Goal: Transaction & Acquisition: Book appointment/travel/reservation

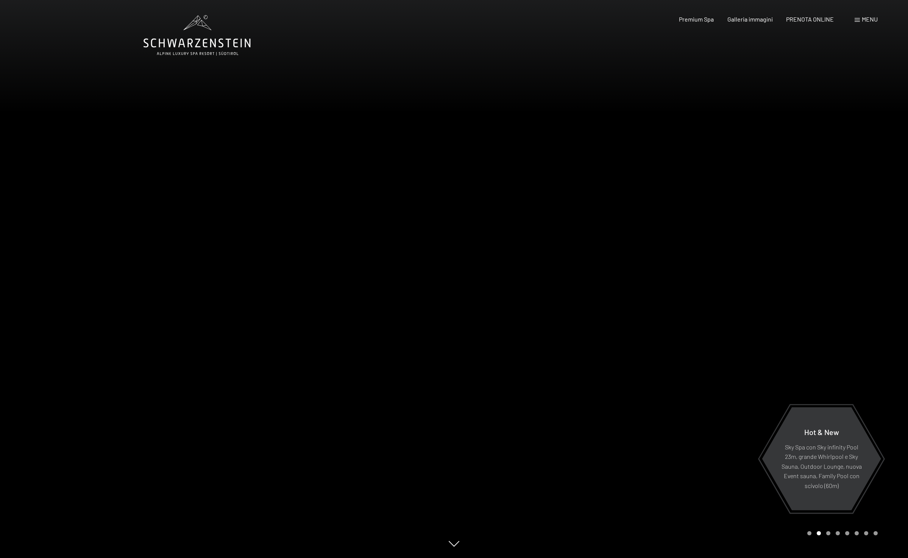
click at [187, 48] on icon at bounding box center [196, 35] width 107 height 41
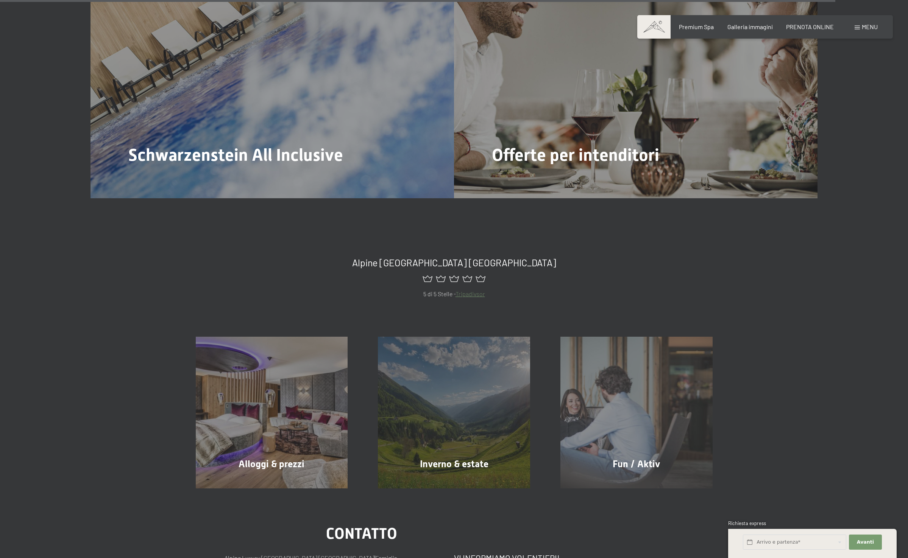
scroll to position [4271, 0]
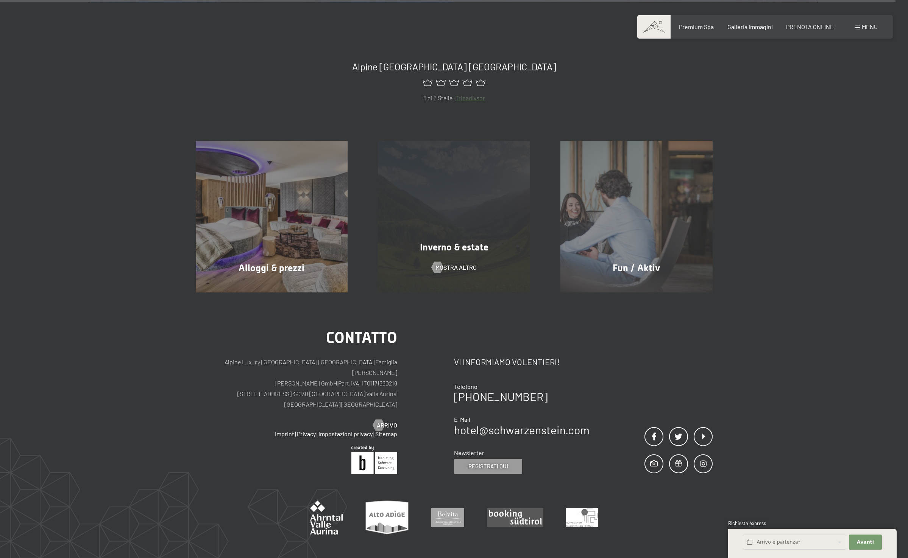
click at [411, 237] on div "Inverno & estate mostra altro" at bounding box center [454, 217] width 182 height 152
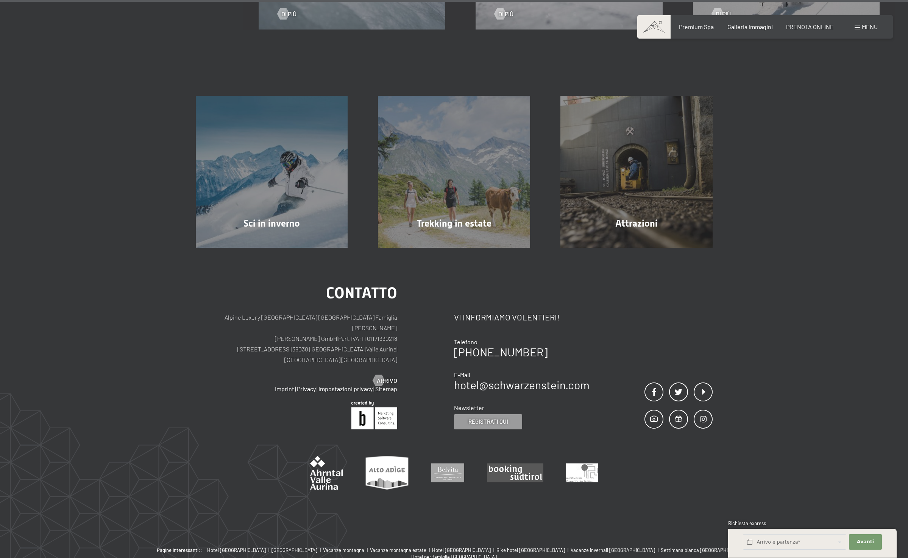
scroll to position [2832, 0]
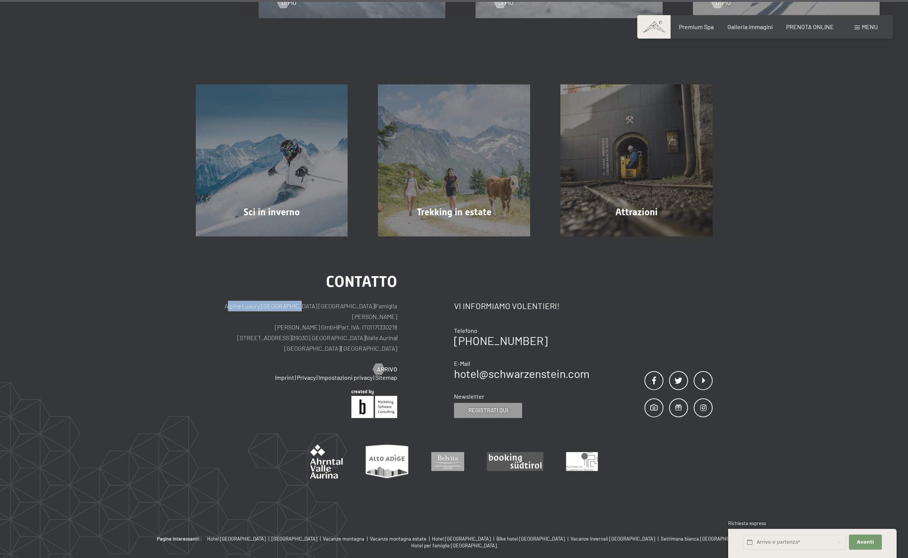
drag, startPoint x: 218, startPoint y: 280, endPoint x: 286, endPoint y: 279, distance: 68.1
click at [286, 301] on p "Alpine Luxury SPA Resort SCHWARZENSTEIN | Famiglia Zimmerhofer Otmar Zimmerhofe…" at bounding box center [297, 327] width 202 height 53
click at [335, 301] on p "Alpine Luxury SPA Resort SCHWARZENSTEIN | Famiglia Zimmerhofer Otmar Zimmerhofe…" at bounding box center [297, 327] width 202 height 53
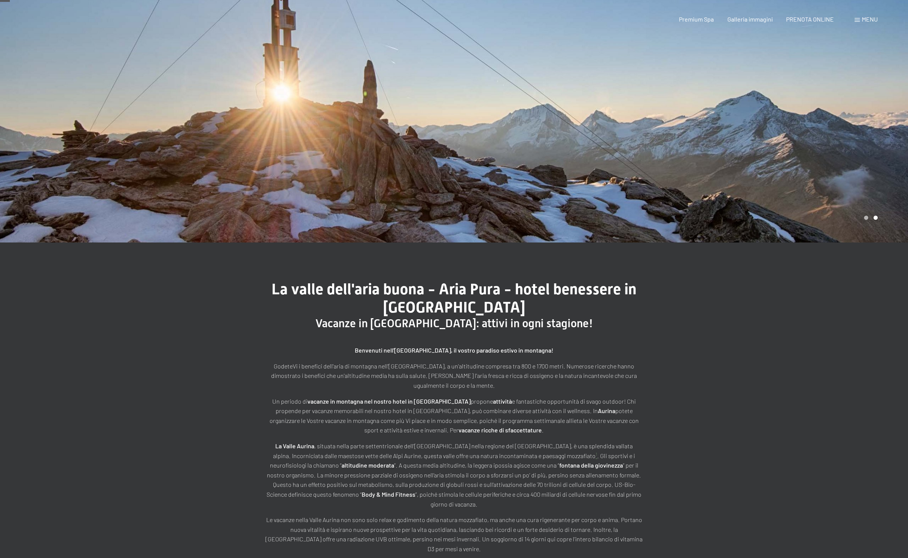
scroll to position [0, 0]
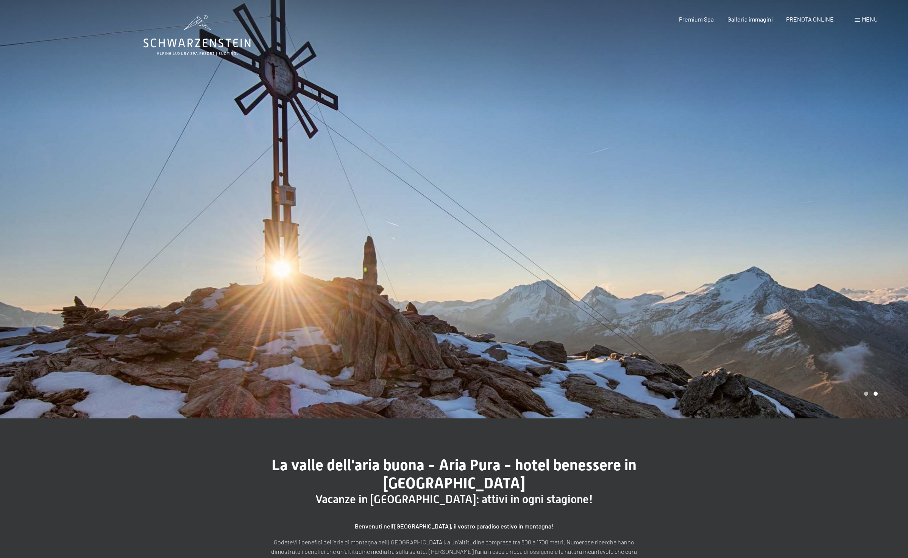
click at [862, 20] on span "Menu" at bounding box center [870, 19] width 16 height 7
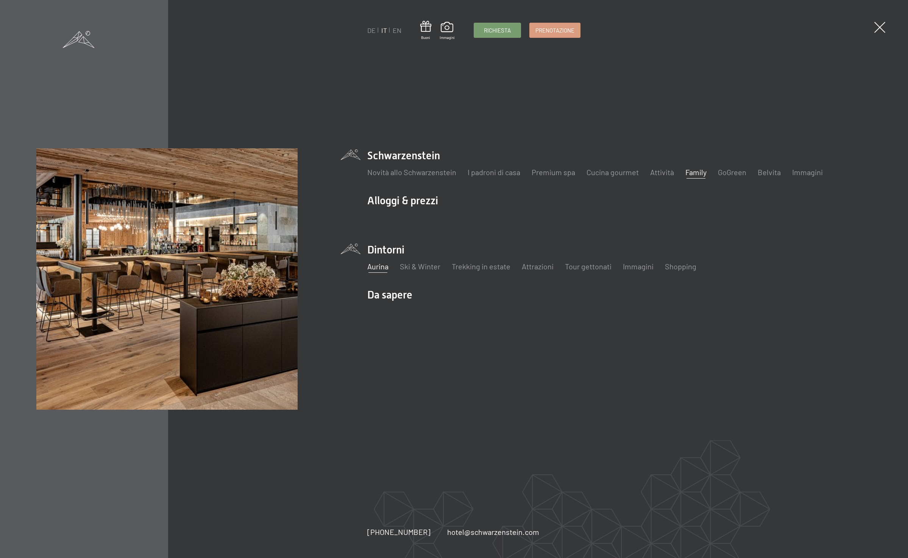
click at [690, 172] on link "Family" at bounding box center [695, 172] width 21 height 9
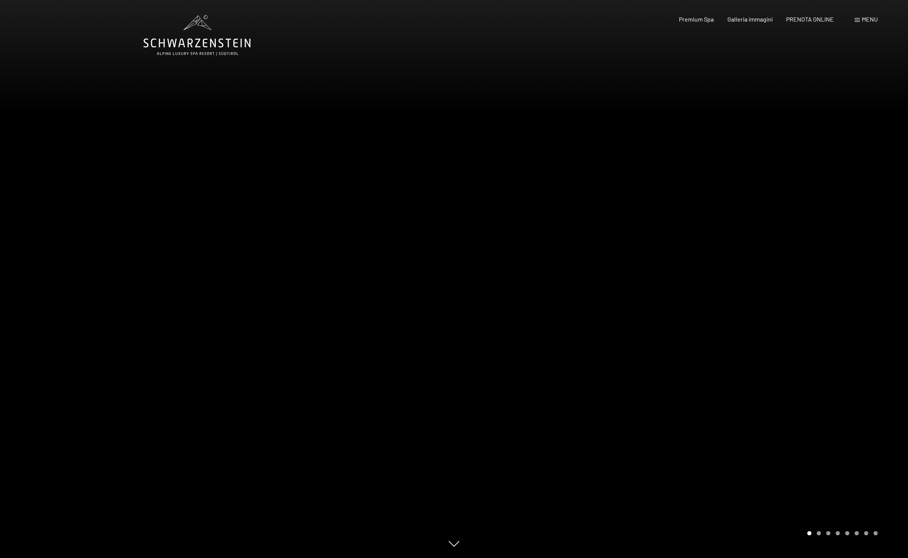
click at [859, 21] on span at bounding box center [856, 20] width 5 height 4
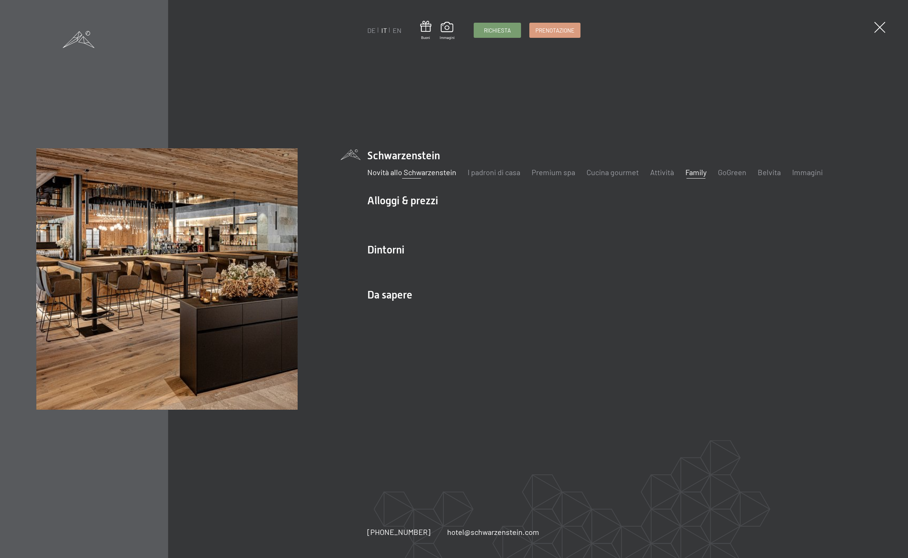
click at [443, 170] on link "Novità allo Schwarzenstein" at bounding box center [411, 172] width 89 height 9
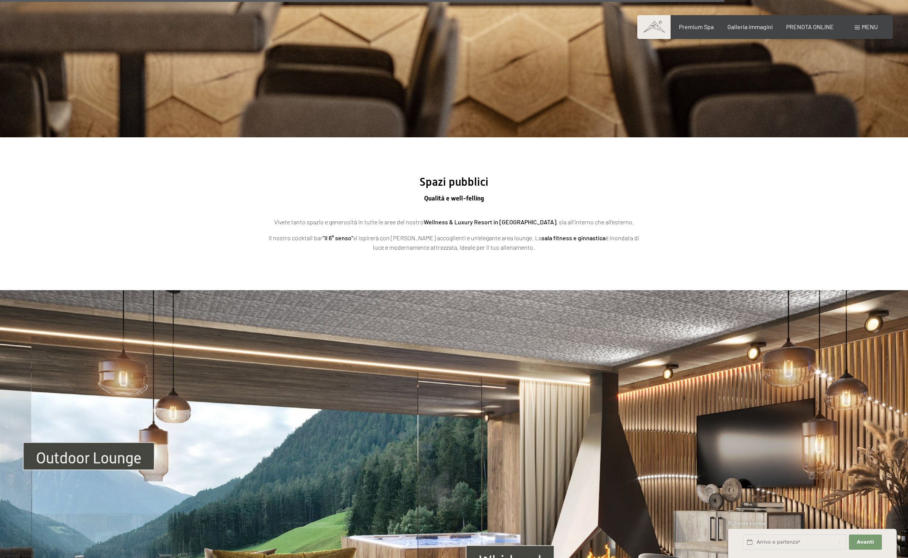
scroll to position [2877, 0]
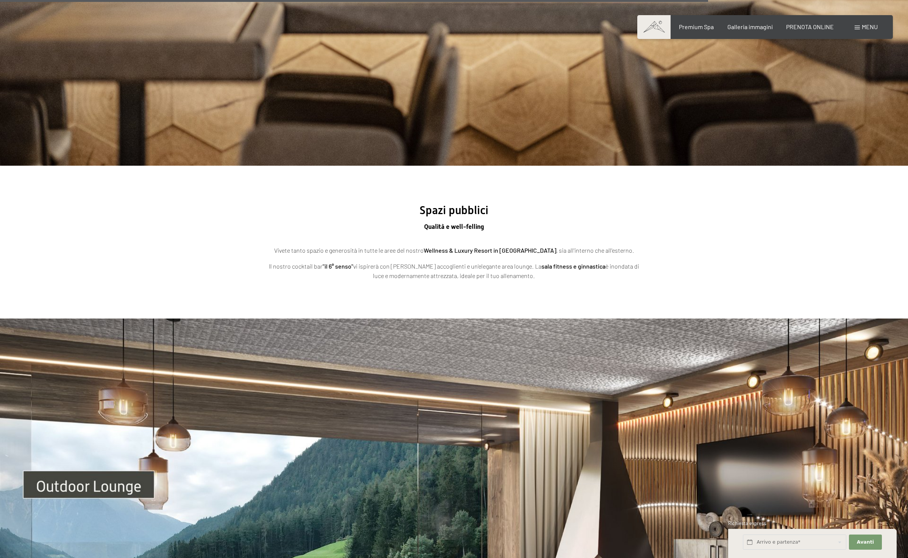
click at [863, 26] on span "Menu" at bounding box center [870, 26] width 16 height 7
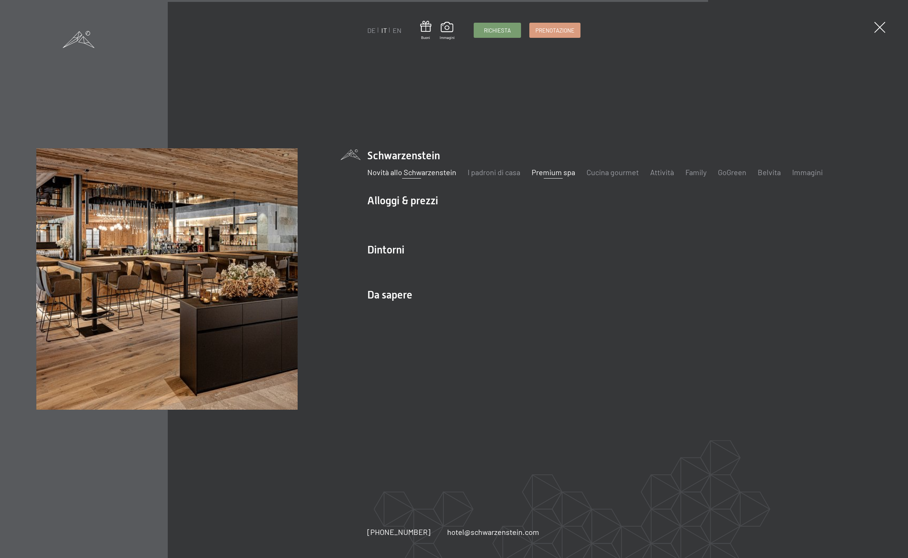
click at [545, 171] on link "Premium spa" at bounding box center [553, 172] width 44 height 9
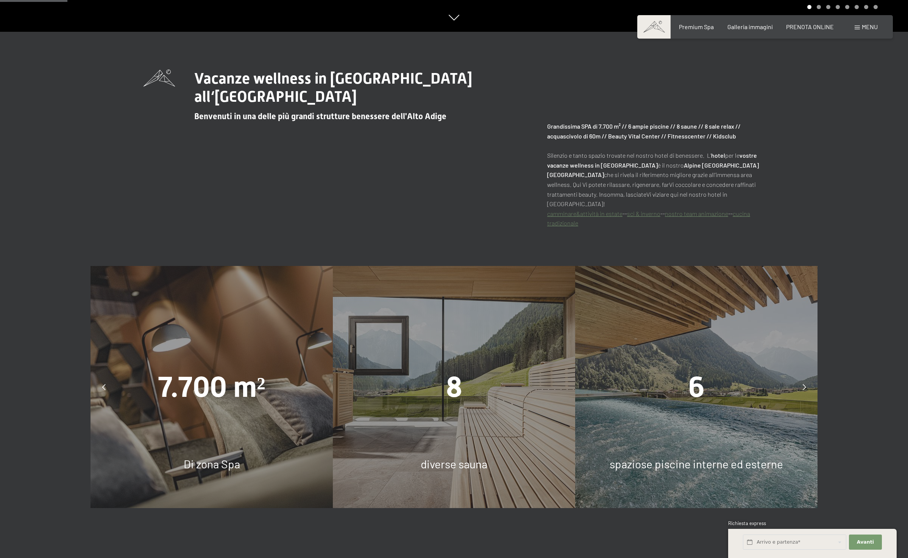
scroll to position [551, 0]
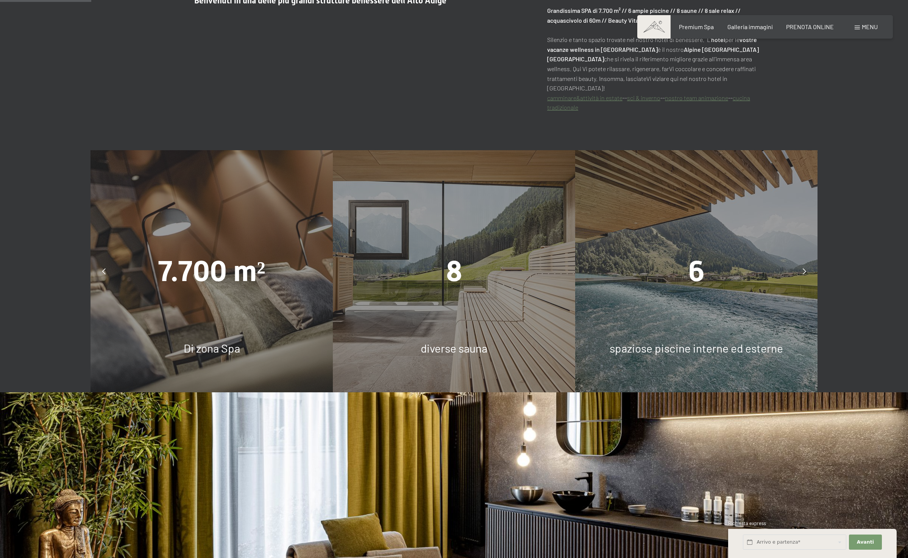
click at [603, 169] on div "6 spaziose piscine interne ed esterne" at bounding box center [696, 271] width 242 height 242
drag, startPoint x: 684, startPoint y: 233, endPoint x: 795, endPoint y: 243, distance: 111.3
click at [690, 234] on div "6 spaziose piscine interne ed esterne" at bounding box center [696, 272] width 242 height 242
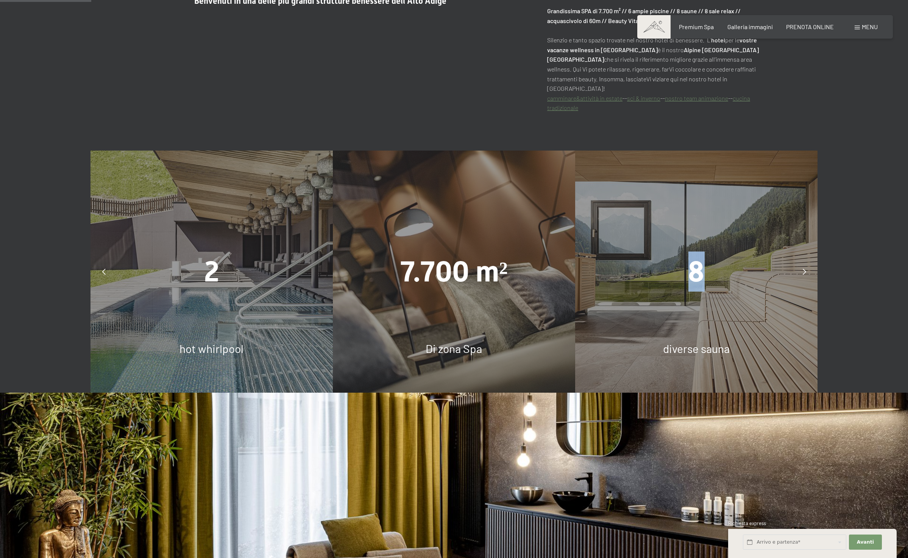
click at [590, 256] on div "8" at bounding box center [696, 272] width 242 height 40
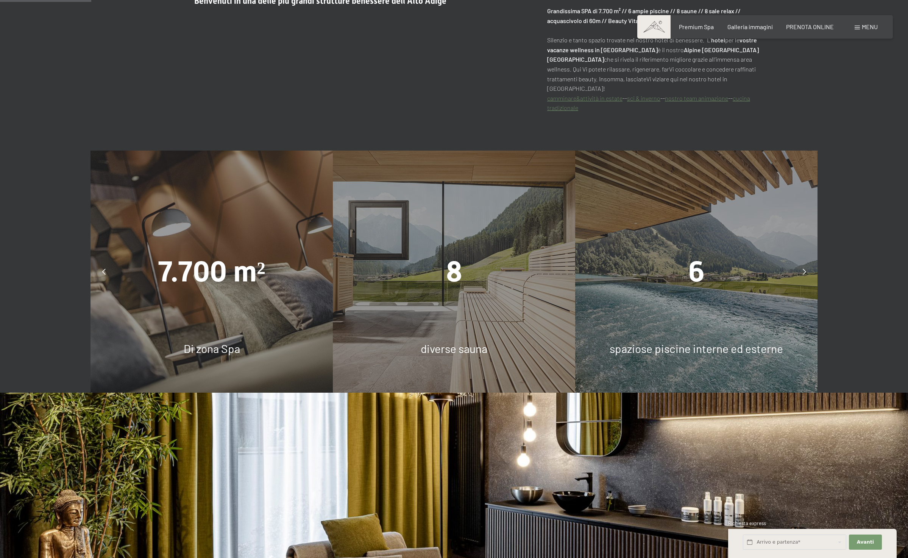
click at [719, 256] on div "6" at bounding box center [696, 272] width 242 height 40
click at [804, 269] on icon at bounding box center [804, 272] width 3 height 6
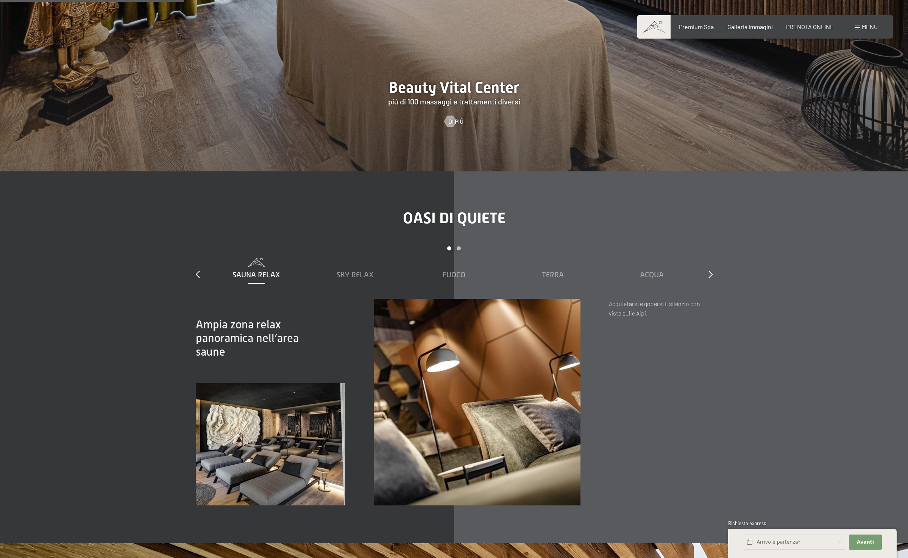
scroll to position [1293, 0]
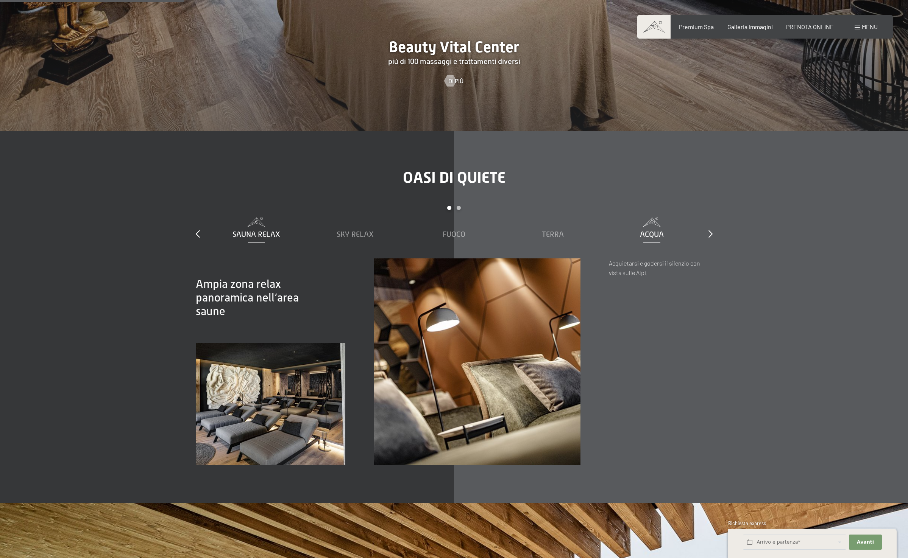
click at [639, 219] on div "Acqua" at bounding box center [651, 229] width 91 height 22
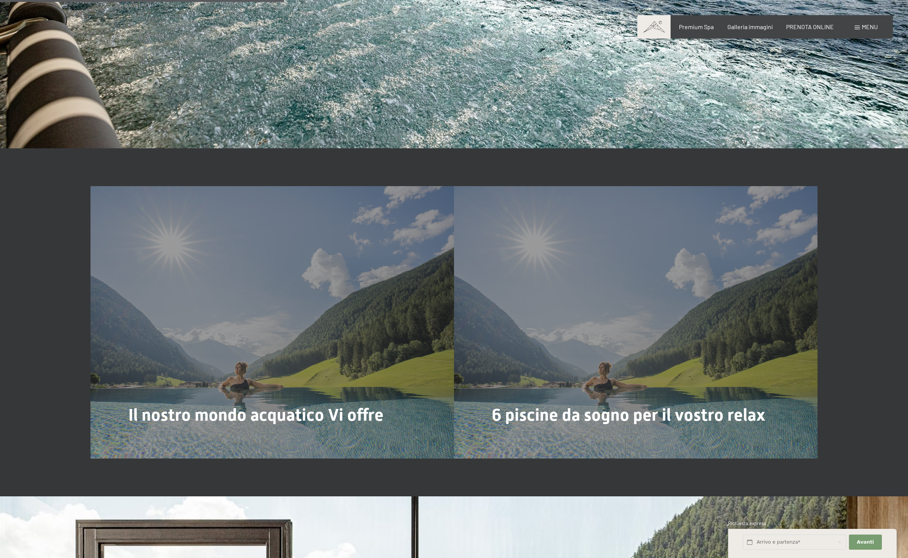
scroll to position [2261, 0]
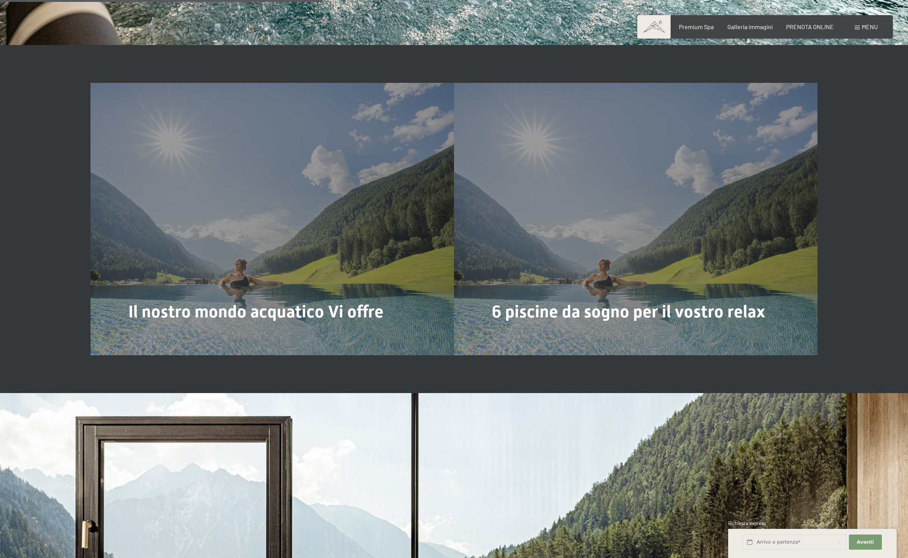
click at [640, 219] on div "6 piscine da sogno per il vostro relax Di più" at bounding box center [635, 219] width 363 height 273
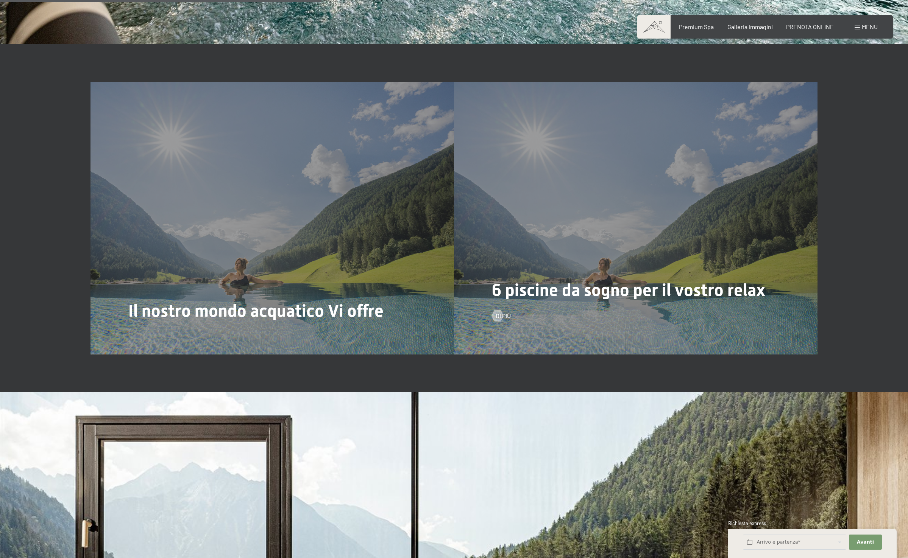
scroll to position [2261, 0]
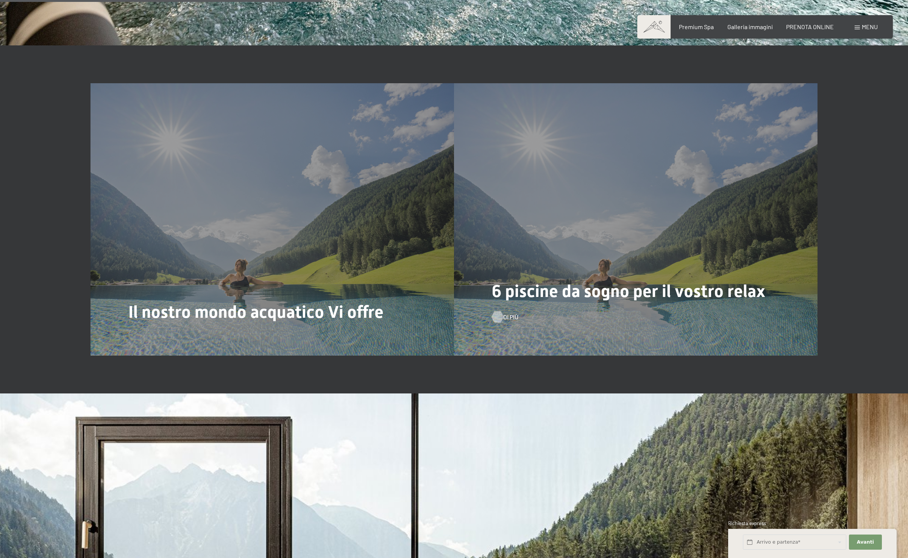
click at [509, 313] on span "Di più" at bounding box center [510, 317] width 15 height 8
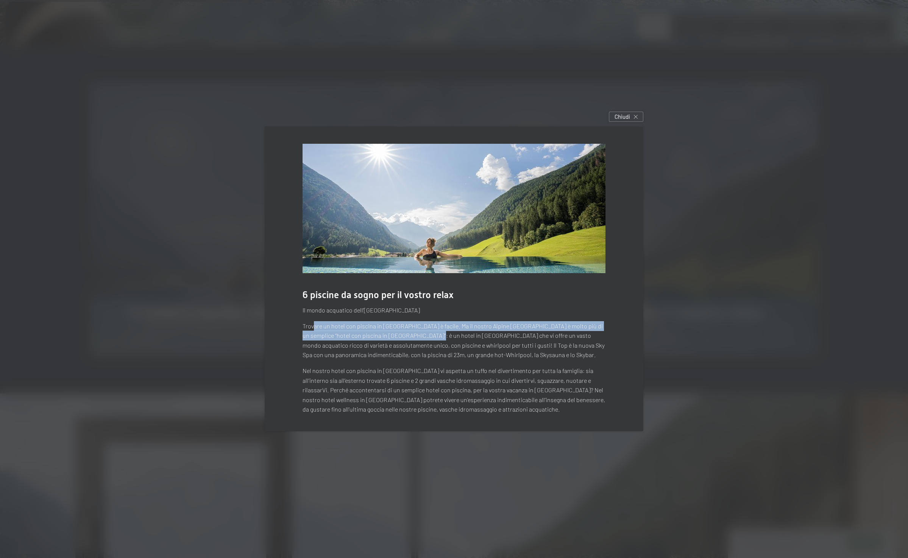
drag, startPoint x: 314, startPoint y: 326, endPoint x: 421, endPoint y: 337, distance: 106.9
click at [419, 337] on p "Trovare un hotel con piscina in Alto Adige è facile. Ma il nostro Alpine Luxury…" at bounding box center [453, 340] width 303 height 39
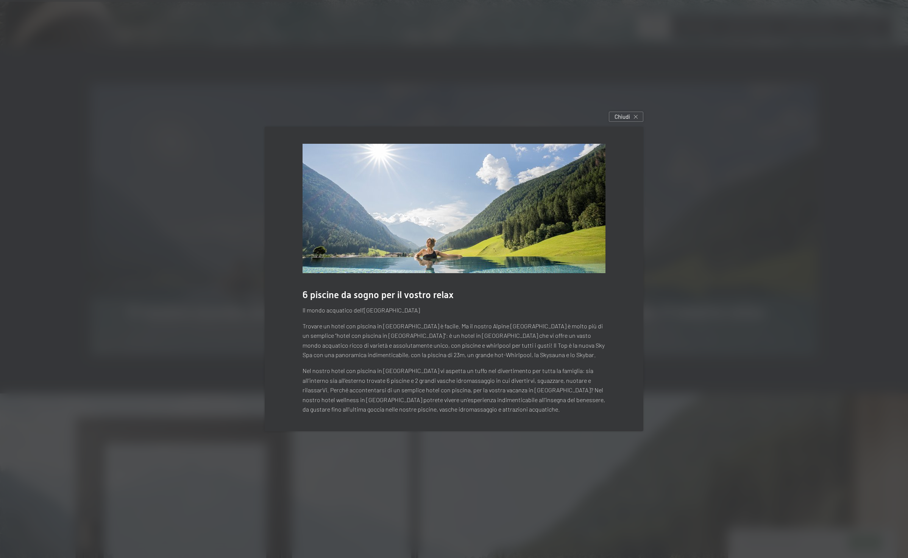
click at [424, 337] on p "Trovare un hotel con piscina in Alto Adige è facile. Ma il nostro Alpine Luxury…" at bounding box center [453, 340] width 303 height 39
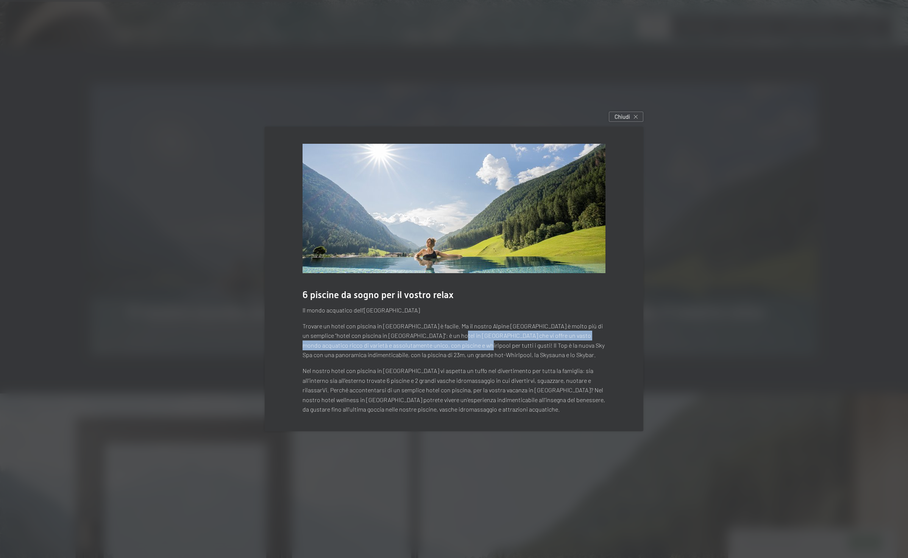
drag, startPoint x: 445, startPoint y: 335, endPoint x: 438, endPoint y: 346, distance: 12.8
click at [436, 346] on p "Trovare un hotel con piscina in Alto Adige è facile. Ma il nostro Alpine Luxury…" at bounding box center [453, 340] width 303 height 39
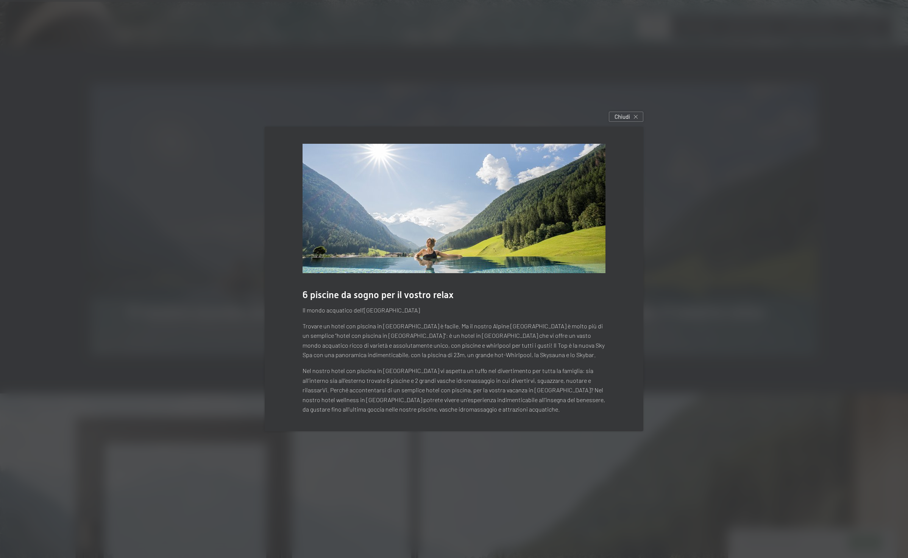
click at [439, 346] on p "Trovare un hotel con piscina in Alto Adige è facile. Ma il nostro Alpine Luxury…" at bounding box center [453, 340] width 303 height 39
drag, startPoint x: 483, startPoint y: 346, endPoint x: 511, endPoint y: 346, distance: 28.0
click at [510, 346] on p "Trovare un hotel con piscina in Alto Adige è facile. Ma il nostro Alpine Luxury…" at bounding box center [453, 340] width 303 height 39
click at [516, 346] on p "Trovare un hotel con piscina in Alto Adige è facile. Ma il nostro Alpine Luxury…" at bounding box center [453, 340] width 303 height 39
drag, startPoint x: 315, startPoint y: 372, endPoint x: 554, endPoint y: 370, distance: 239.2
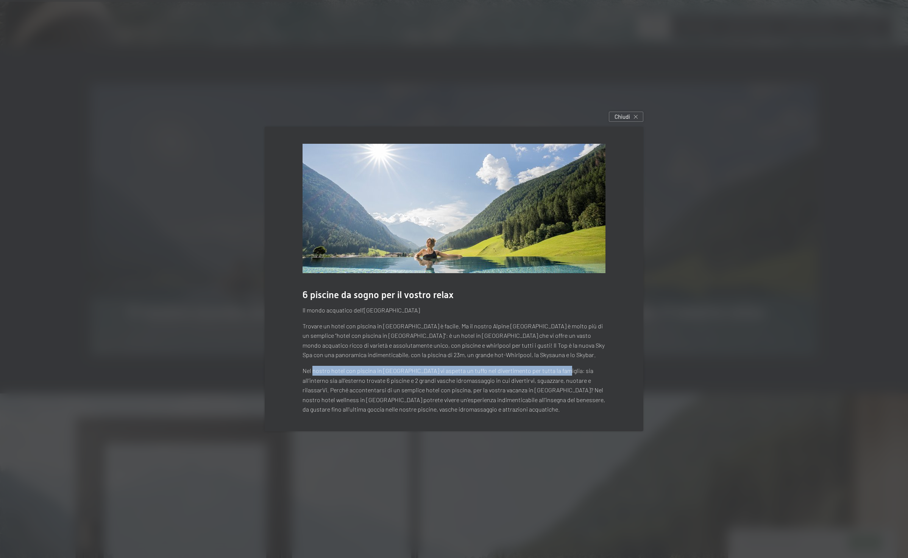
click at [554, 370] on p "Nel nostro hotel con piscina in Trentino Alto Adige vi aspetta un tuffo nel div…" at bounding box center [453, 390] width 303 height 48
drag, startPoint x: 351, startPoint y: 381, endPoint x: 396, endPoint y: 381, distance: 45.0
click at [396, 381] on p "Nel nostro hotel con piscina in Trentino Alto Adige vi aspetta un tuffo nel div…" at bounding box center [453, 390] width 303 height 48
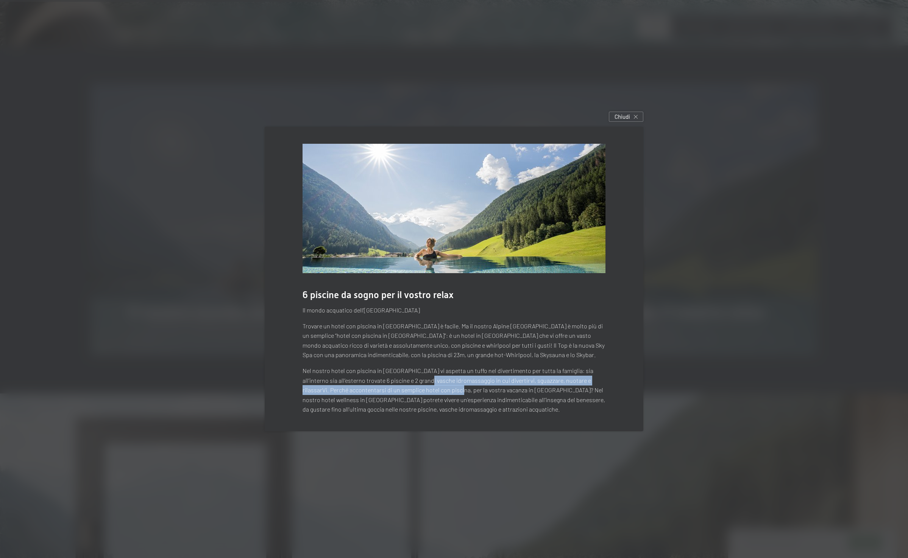
drag, startPoint x: 435, startPoint y: 381, endPoint x: 464, endPoint y: 389, distance: 29.7
click at [460, 389] on p "Nel nostro hotel con piscina in Trentino Alto Adige vi aspetta un tuffo nel div…" at bounding box center [453, 390] width 303 height 48
drag, startPoint x: 466, startPoint y: 389, endPoint x: 453, endPoint y: 380, distance: 15.3
click at [466, 389] on p "Nel nostro hotel con piscina in Trentino Alto Adige vi aspetta un tuffo nel div…" at bounding box center [453, 390] width 303 height 48
click at [623, 120] on span "Chiudi" at bounding box center [622, 117] width 16 height 8
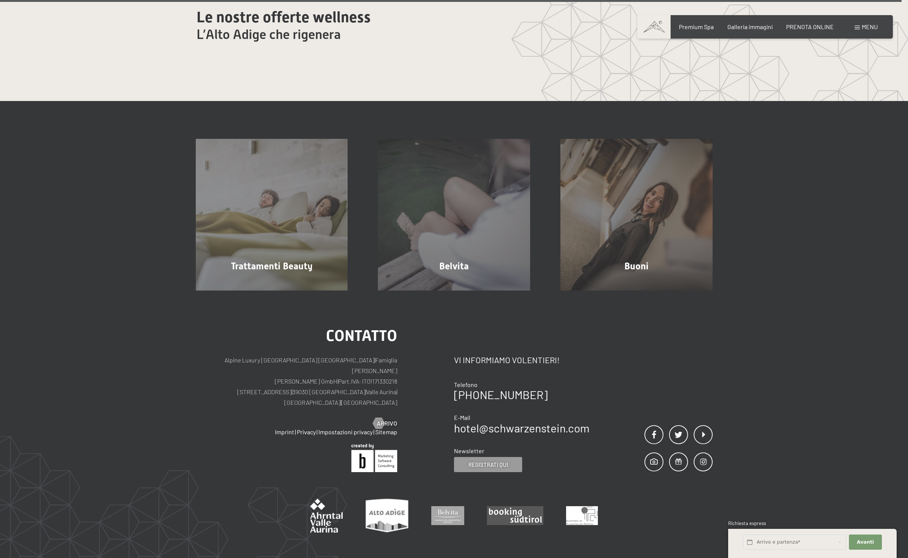
scroll to position [5571, 0]
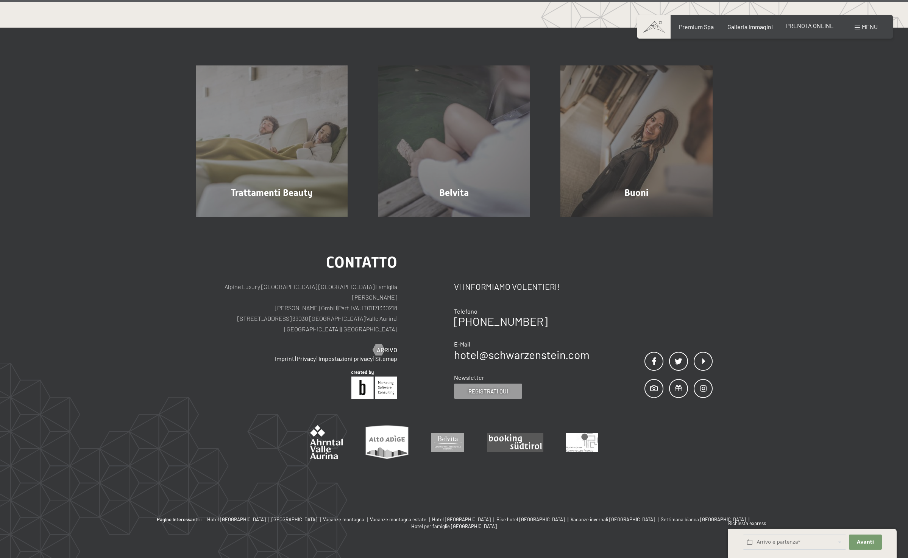
click at [797, 30] on div "Premium Spa Galleria immagini PRENOTA ONLINE" at bounding box center [749, 27] width 195 height 8
click at [795, 28] on span "PRENOTA ONLINE" at bounding box center [810, 25] width 48 height 7
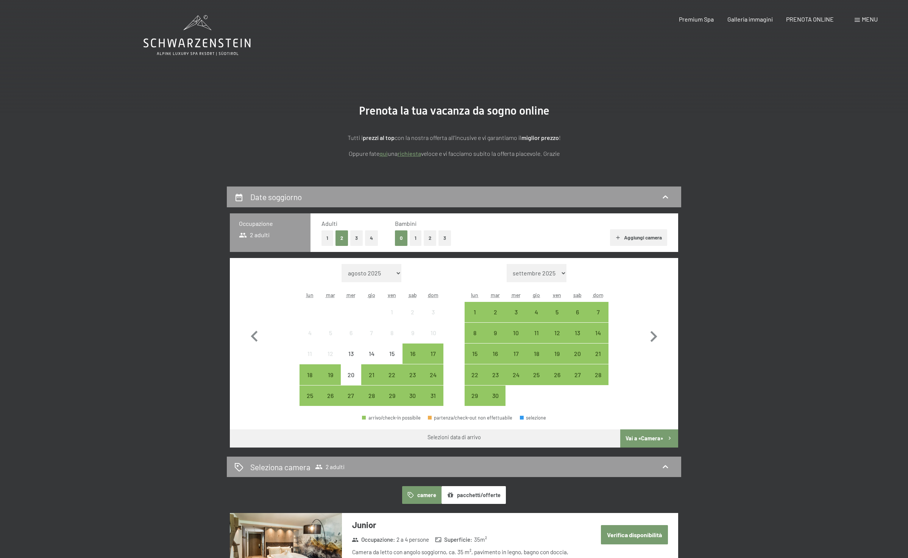
click at [426, 242] on button "2" at bounding box center [430, 239] width 12 height 16
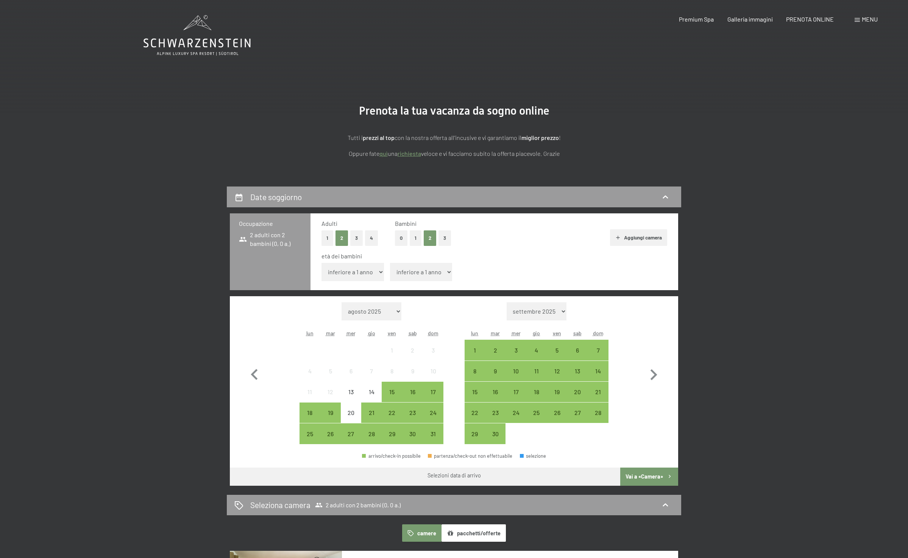
click at [352, 277] on select "inferiore a 1 anno 1 anno 2 anni 3 anni 4 anni 5 anni 6 anni 7 anni 8 anni 9 an…" at bounding box center [352, 272] width 62 height 18
select select "5"
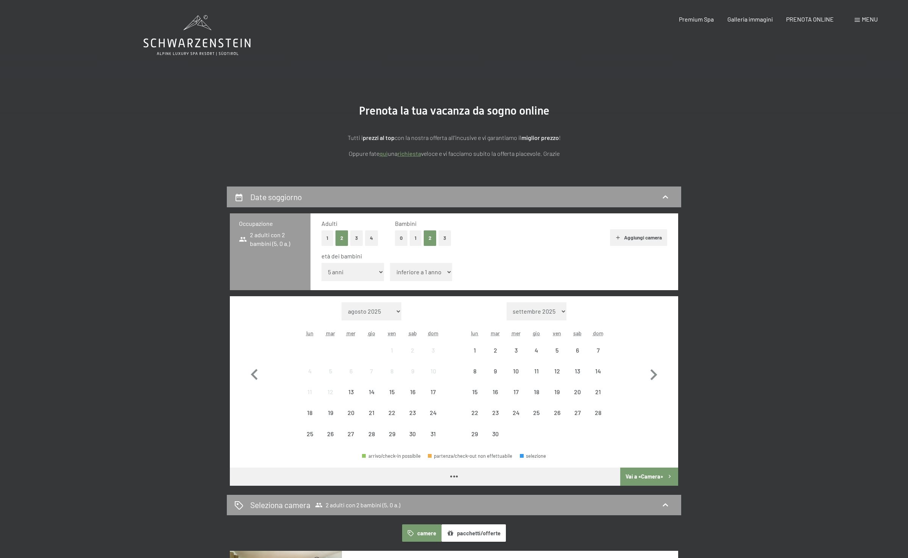
click at [415, 275] on select "inferiore a 1 anno 1 anno 2 anni 3 anni 4 anni 5 anni 6 anni 7 anni 8 anni 9 an…" at bounding box center [421, 272] width 62 height 18
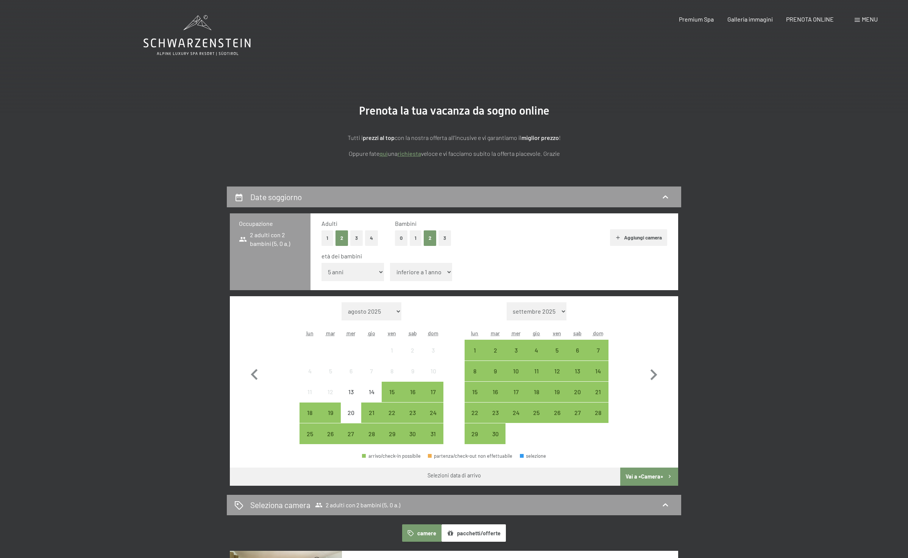
select select "15"
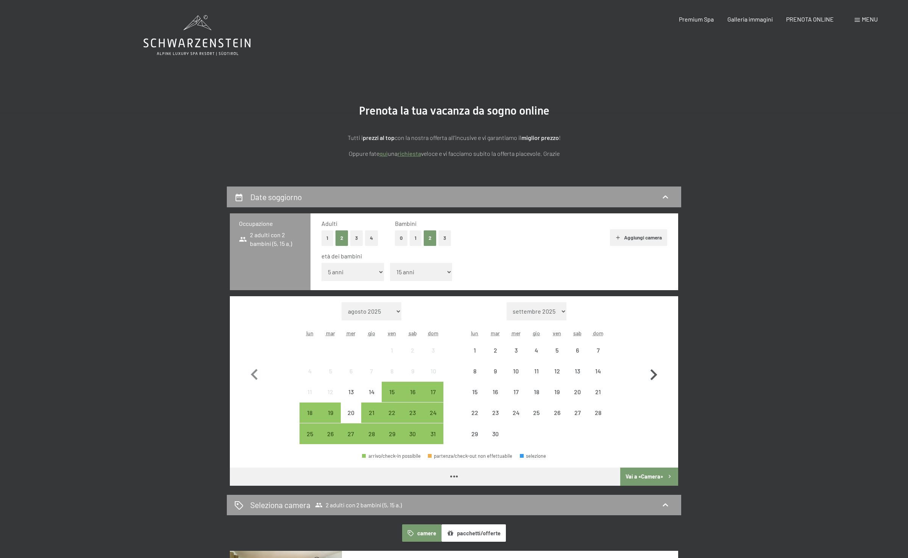
click at [654, 372] on icon "button" at bounding box center [653, 375] width 22 height 22
select select "[DATE]"
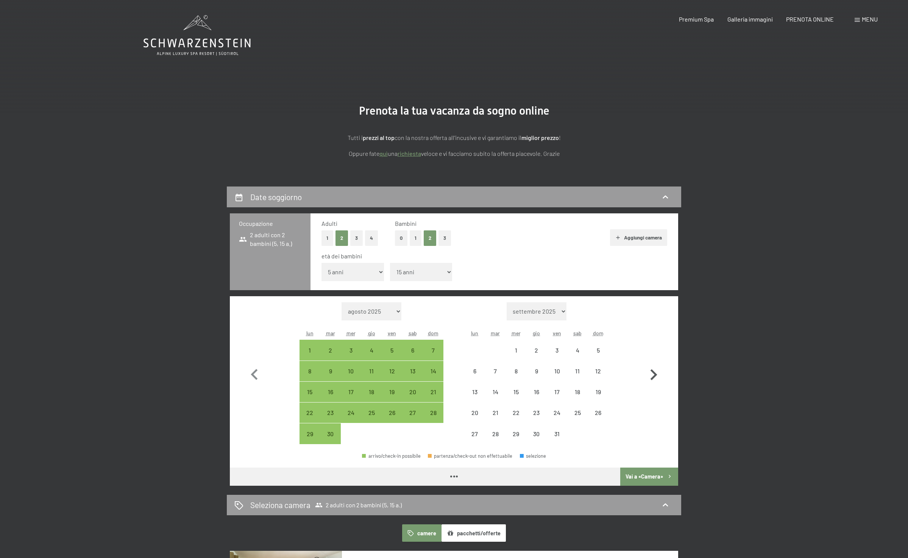
click at [654, 372] on icon "button" at bounding box center [653, 375] width 22 height 22
select select "[DATE]"
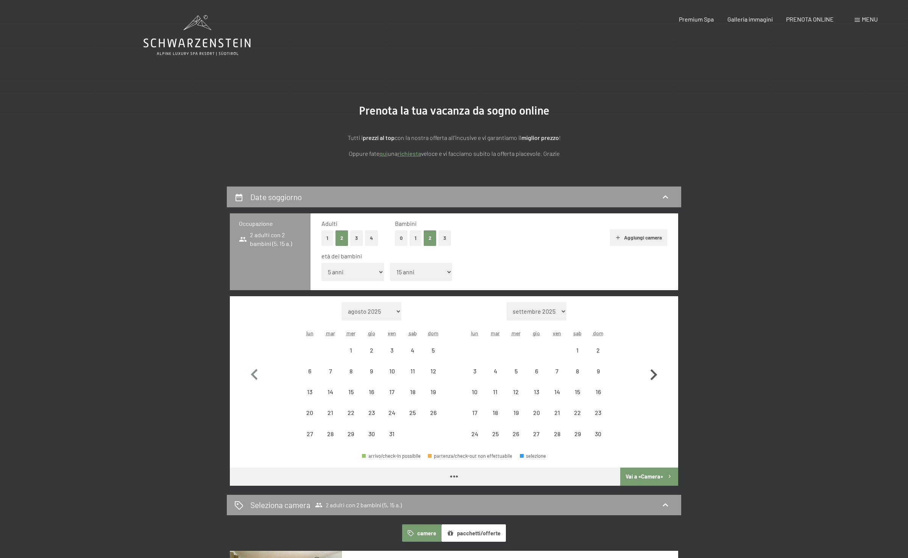
click at [654, 372] on icon "button" at bounding box center [653, 375] width 22 height 22
select select "[DATE]"
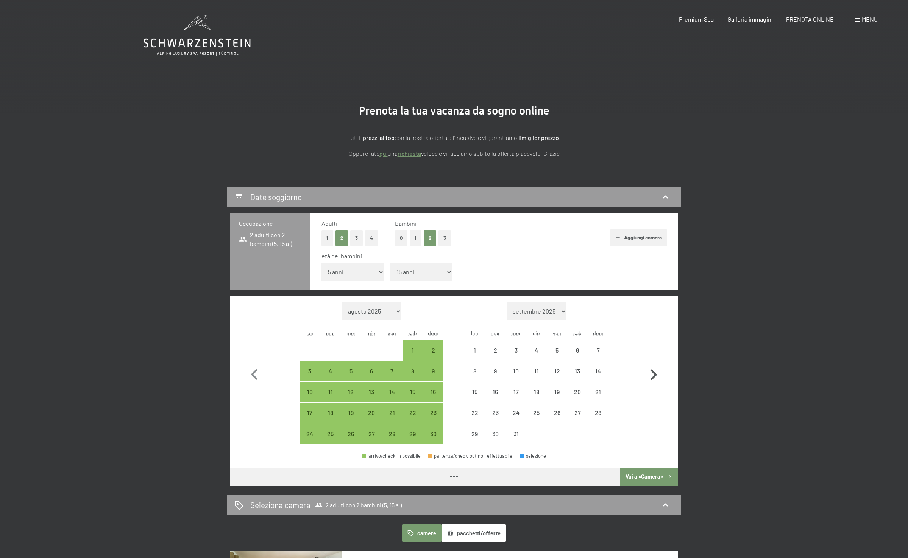
select select "[DATE]"
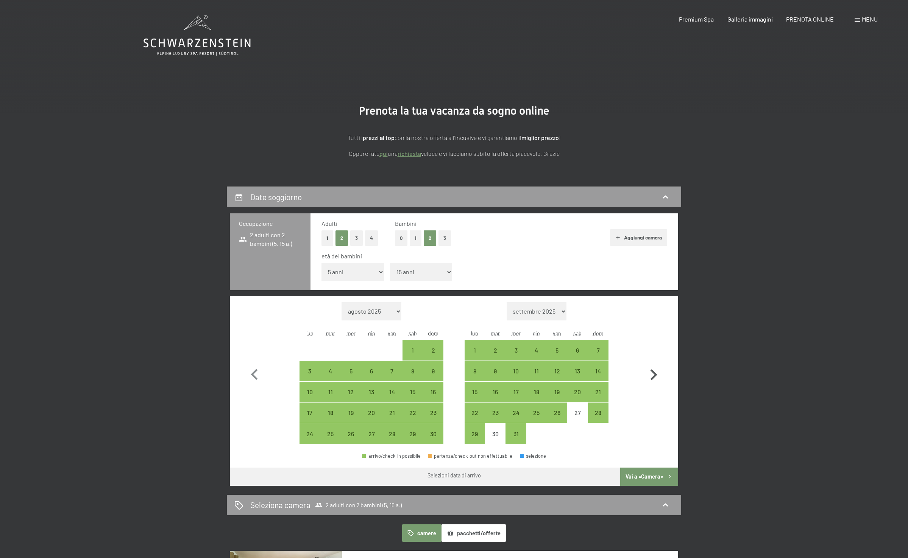
click at [654, 372] on icon "button" at bounding box center [653, 375] width 22 height 22
select select "[DATE]"
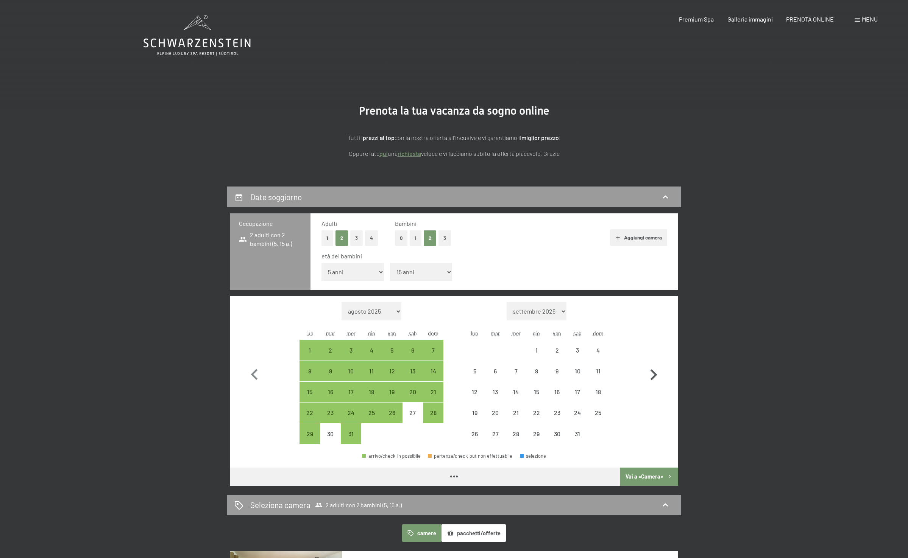
select select "[DATE]"
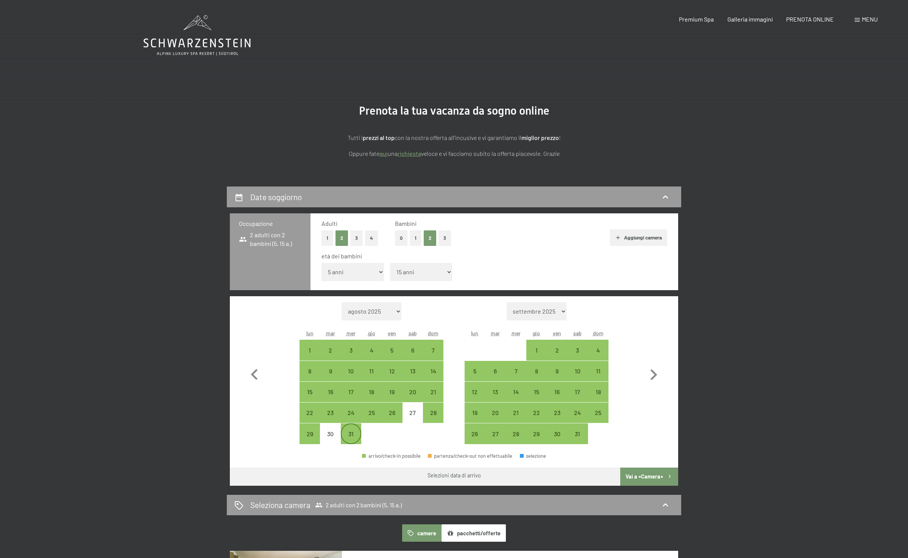
click at [343, 438] on div "31" at bounding box center [350, 440] width 19 height 19
select select "[DATE]"
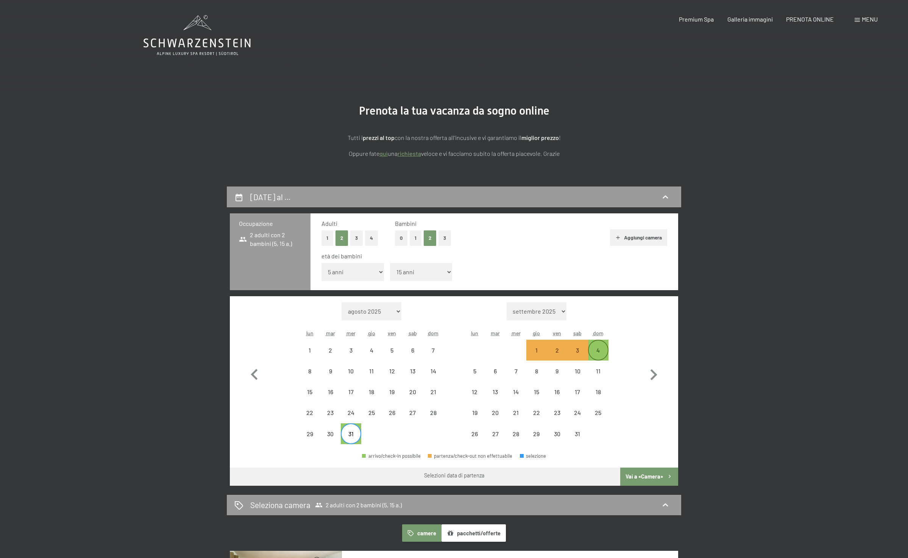
click at [594, 347] on div "4" at bounding box center [598, 350] width 19 height 19
select select "[DATE]"
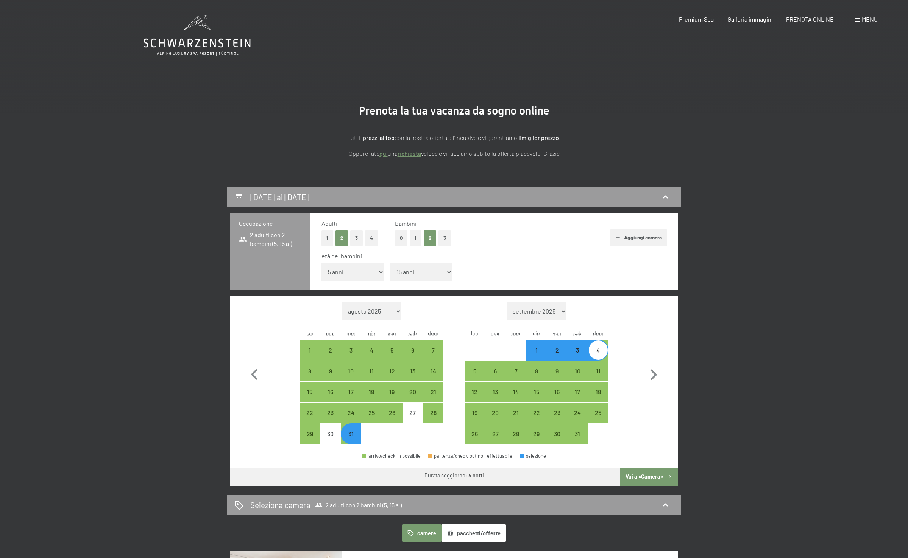
click at [638, 474] on button "Vai a «Camera»" at bounding box center [649, 477] width 58 height 18
select select "[DATE]"
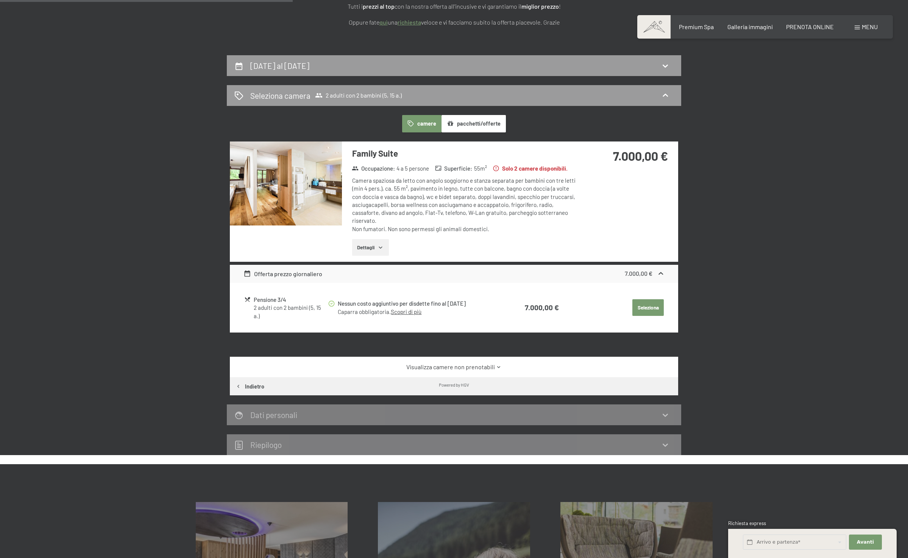
scroll to position [111, 0]
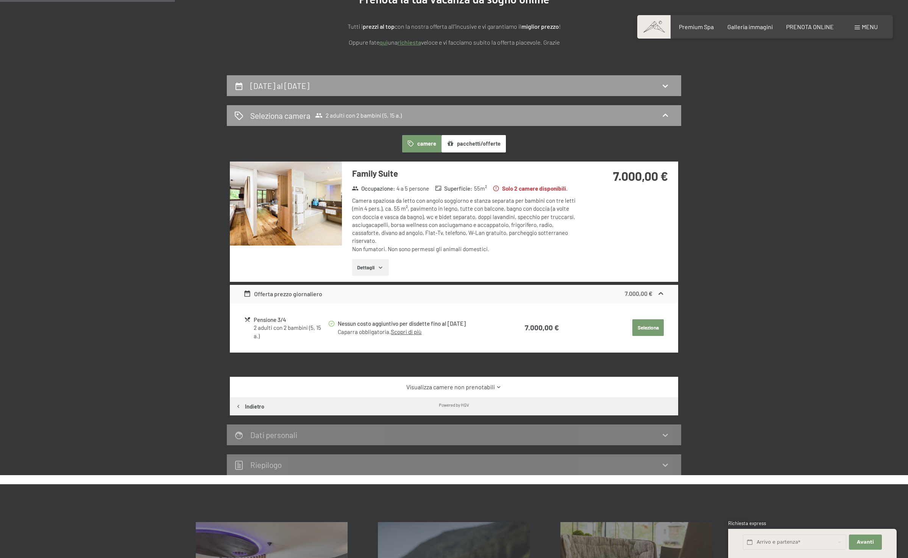
click at [356, 194] on div "Family Suite Occupazione : 4 a 5 persone Superficie : 55 m² Solo 2 camere dispo…" at bounding box center [459, 222] width 235 height 120
click at [302, 193] on img at bounding box center [286, 204] width 112 height 84
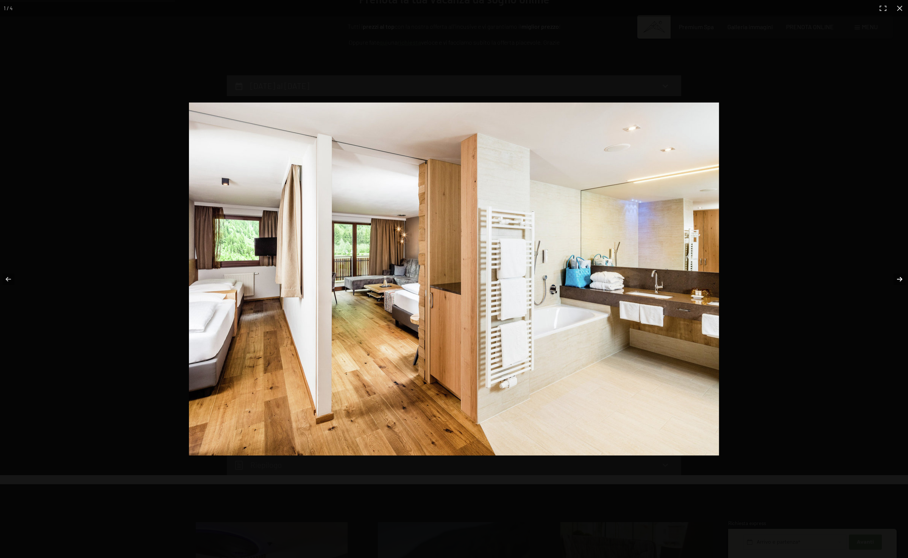
click at [901, 273] on button "button" at bounding box center [894, 279] width 26 height 38
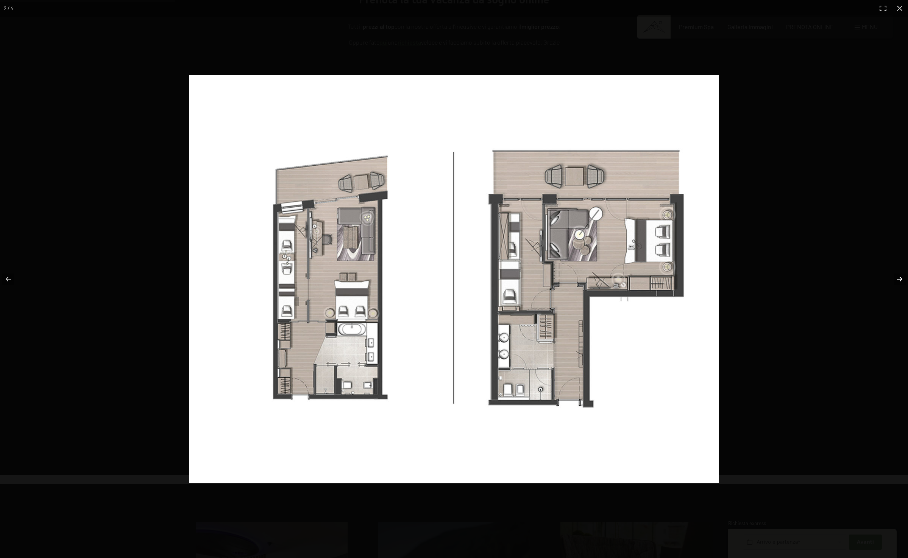
click at [900, 274] on button "button" at bounding box center [894, 279] width 26 height 38
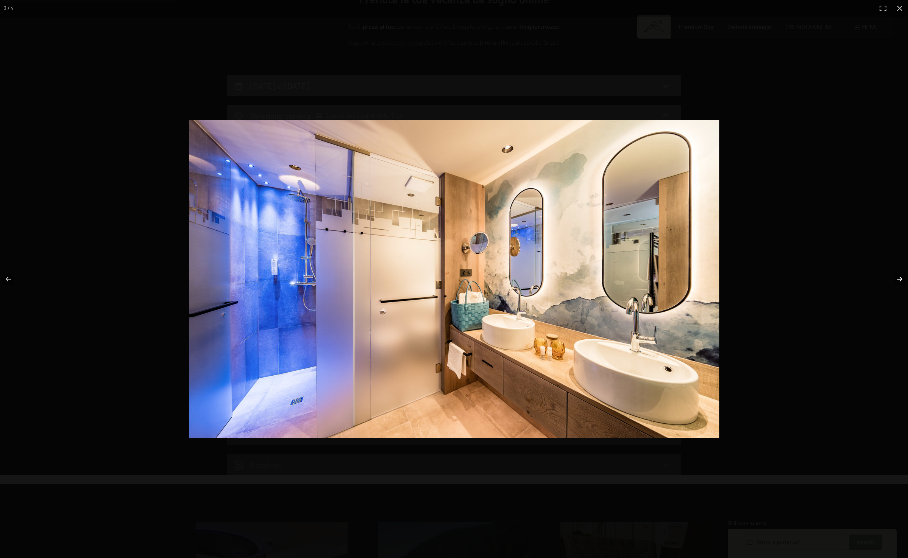
click at [900, 274] on button "button" at bounding box center [894, 279] width 26 height 38
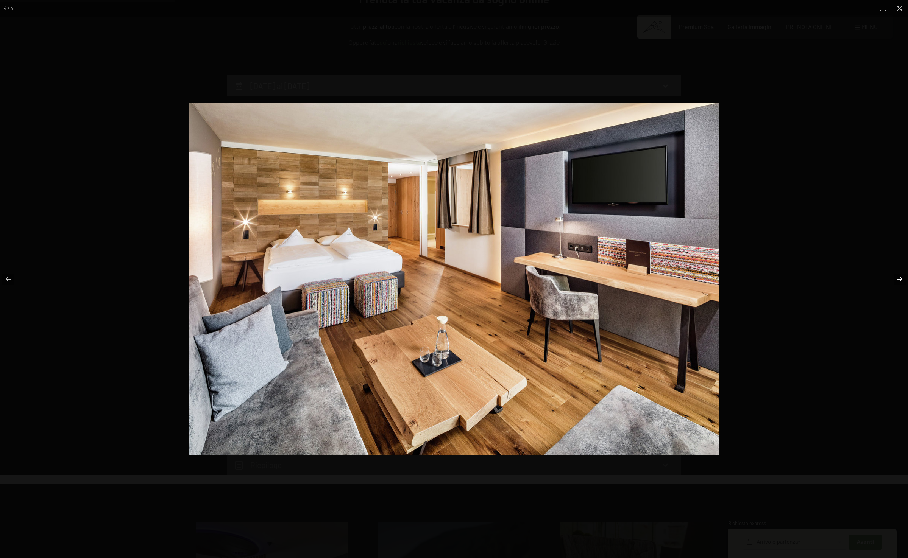
click at [900, 274] on button "button" at bounding box center [894, 279] width 26 height 38
